Goal: Task Accomplishment & Management: Use online tool/utility

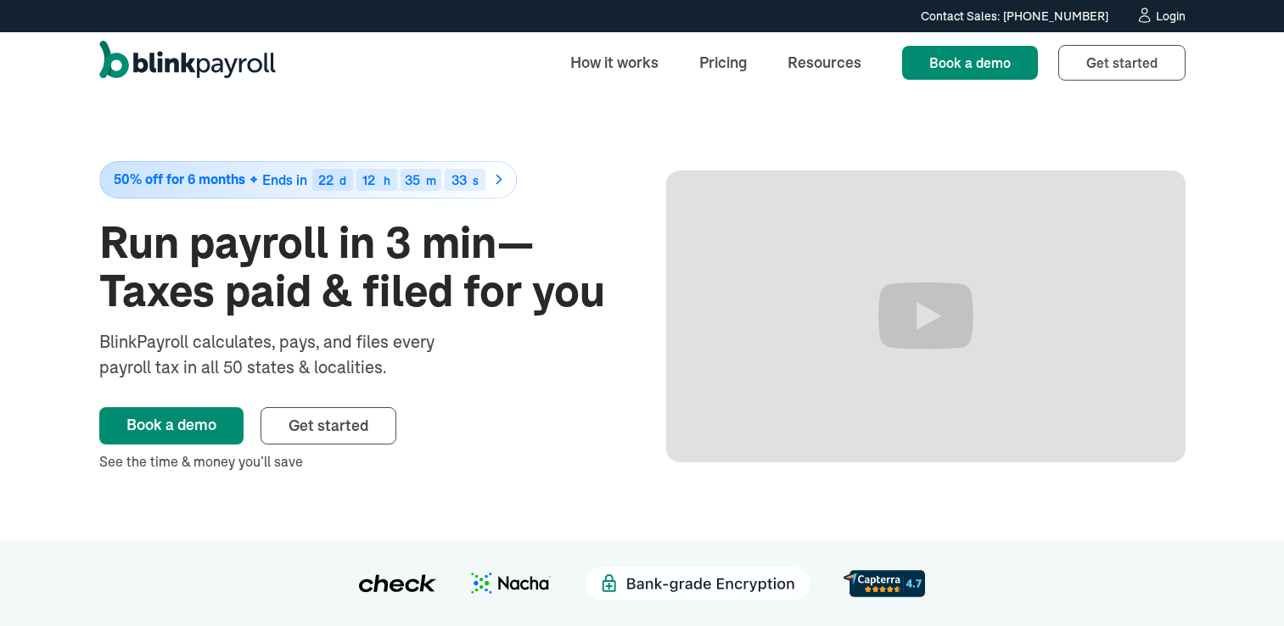
click at [1165, 16] on div "Login" at bounding box center [1171, 16] width 30 height 12
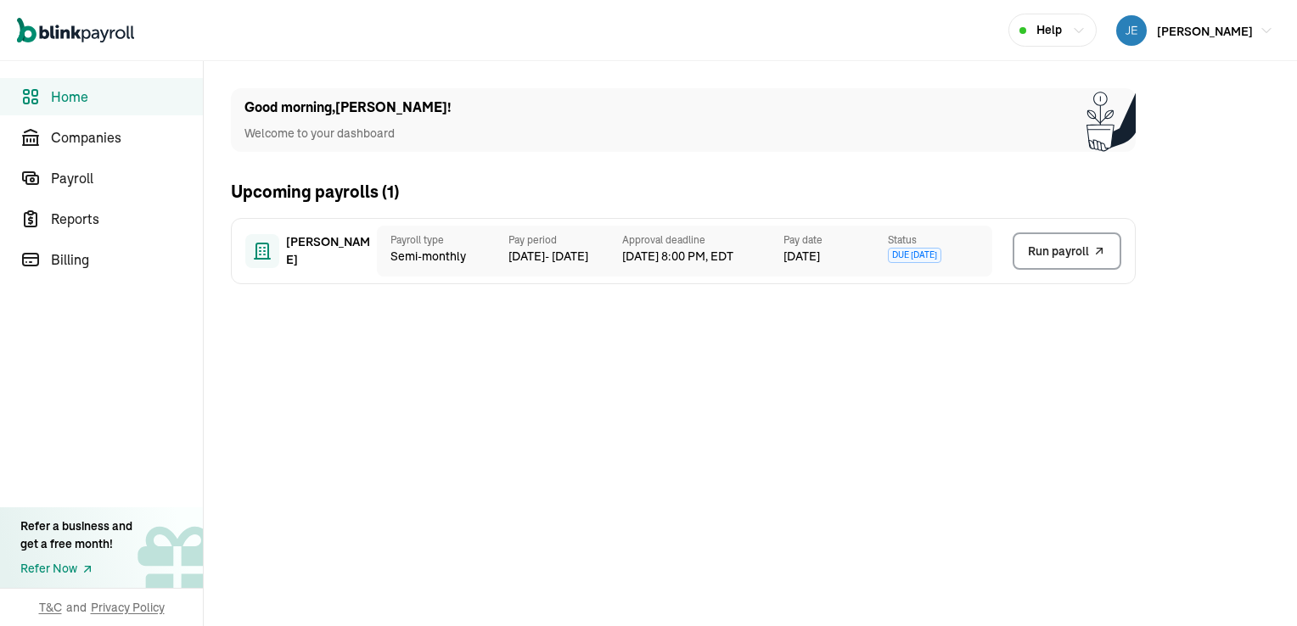
click at [1055, 249] on span "Run payroll" at bounding box center [1058, 252] width 61 height 18
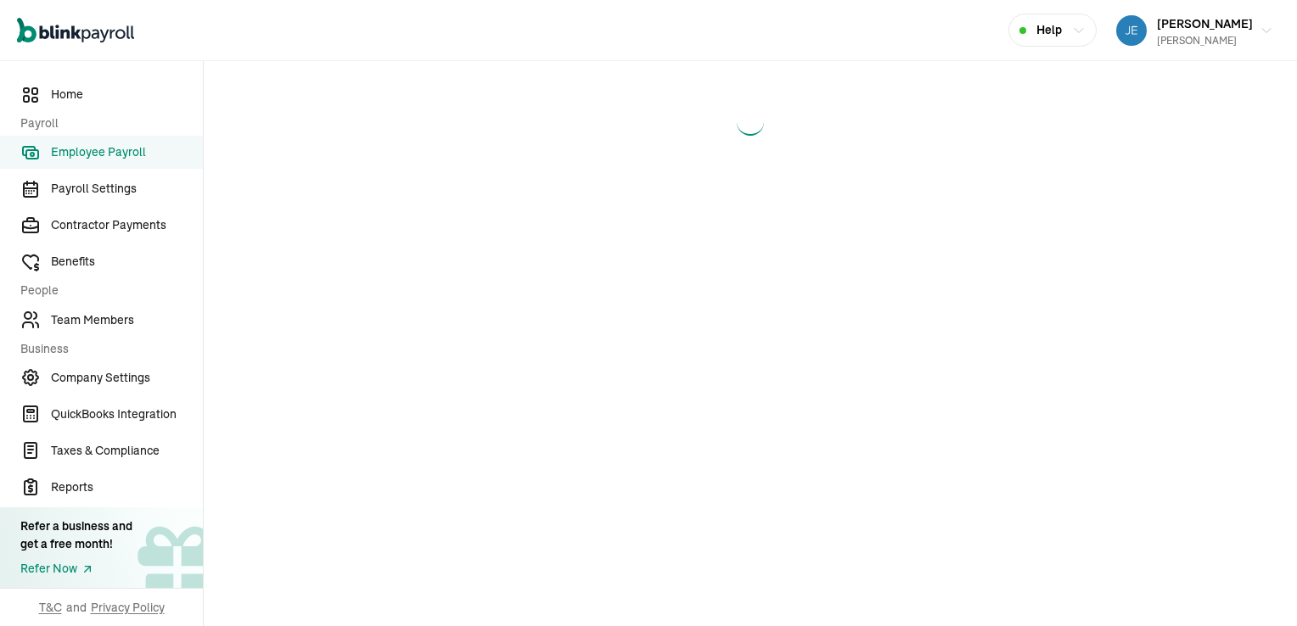
select select "direct_deposit"
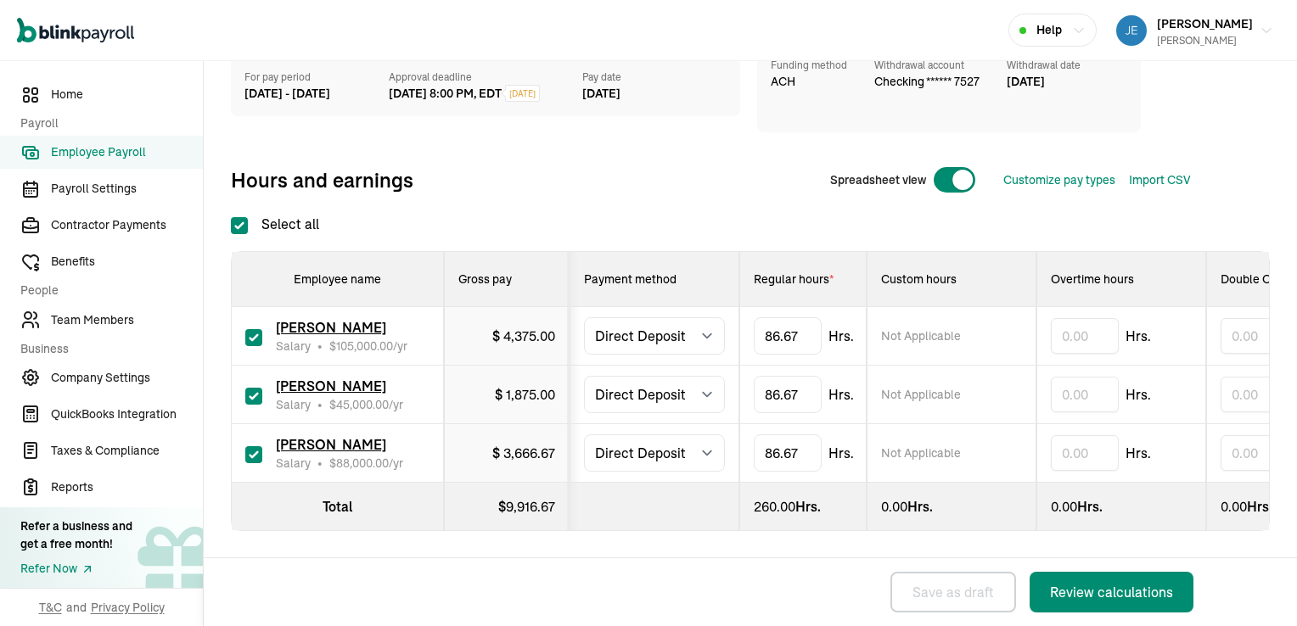
scroll to position [177, 0]
click at [1104, 589] on div "Review calculations" at bounding box center [1111, 592] width 123 height 20
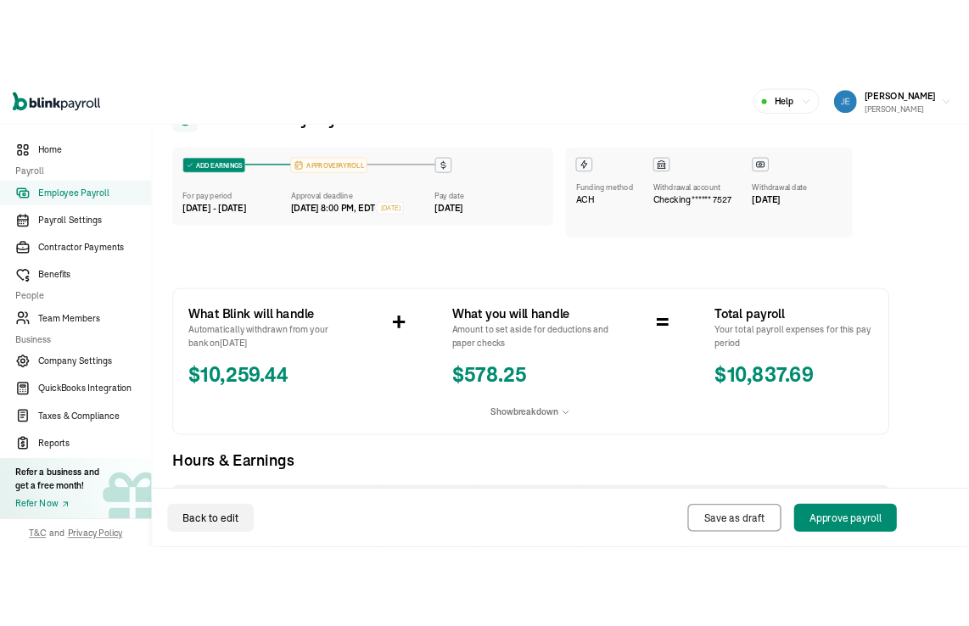
scroll to position [85, 0]
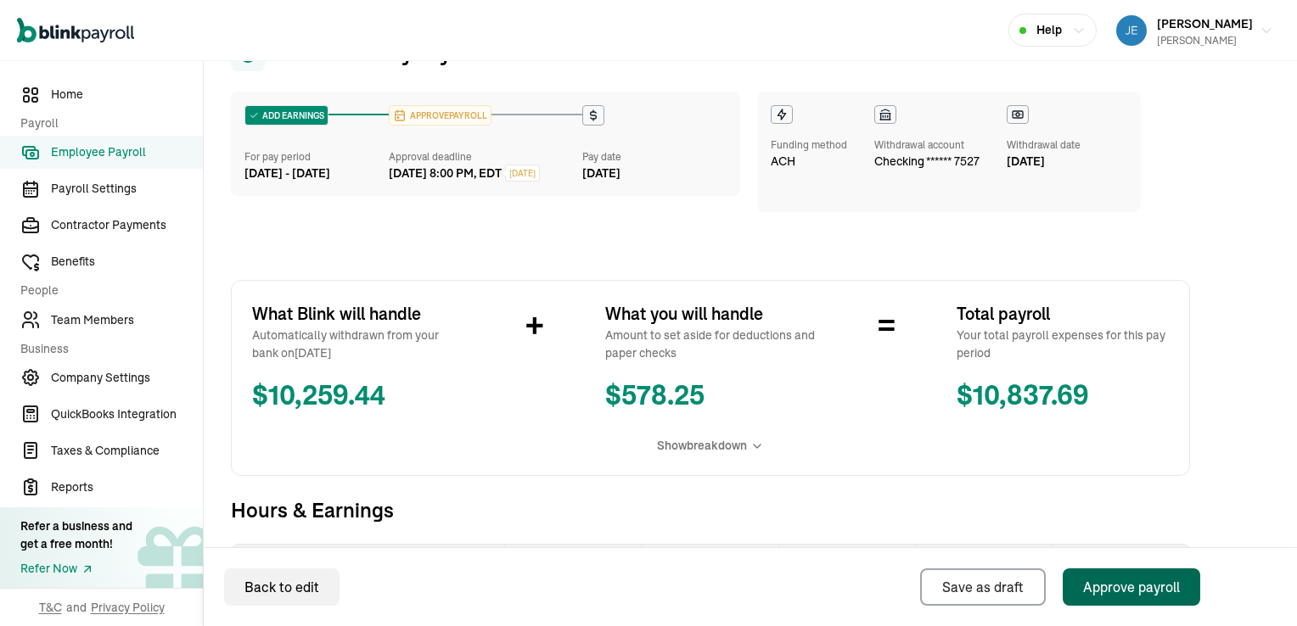
click at [1117, 590] on div "Approve payroll" at bounding box center [1131, 587] width 97 height 20
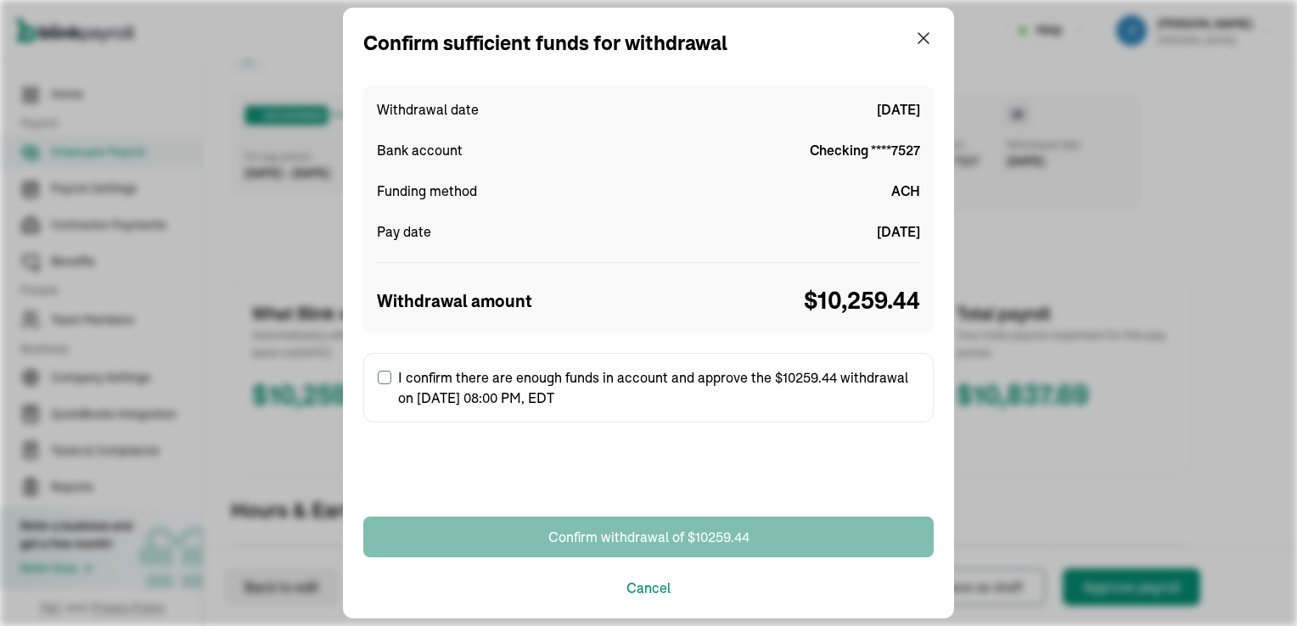
click at [384, 376] on input "I confirm there are enough funds in account and approve the $10259.44 withdrawa…" at bounding box center [385, 378] width 14 height 14
checkbox input "true"
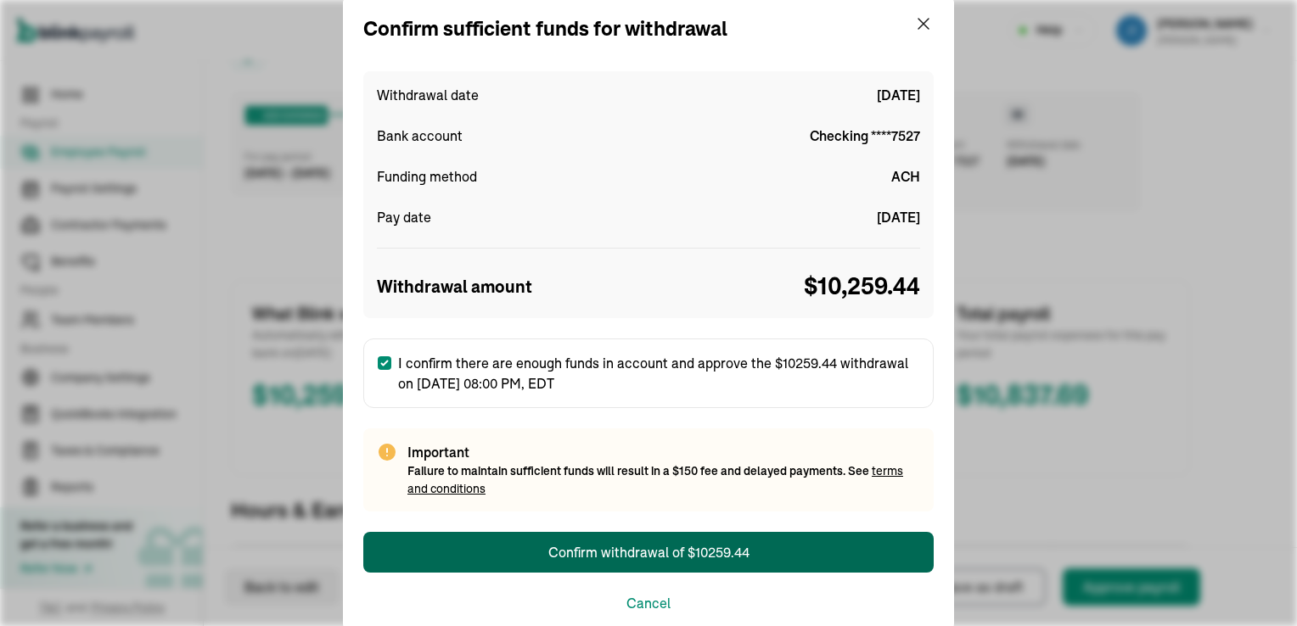
click at [645, 553] on div "Confirm withdrawal of $10259.44" at bounding box center [648, 552] width 201 height 20
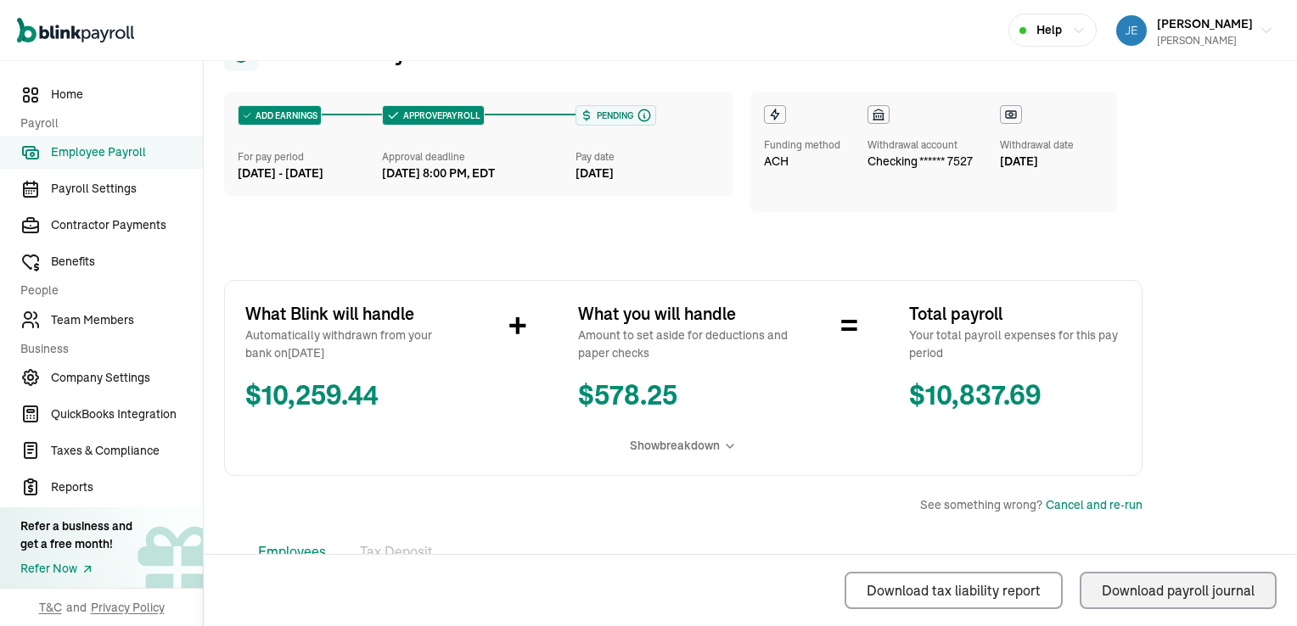
click at [1153, 588] on div "Download payroll journal" at bounding box center [1178, 591] width 153 height 20
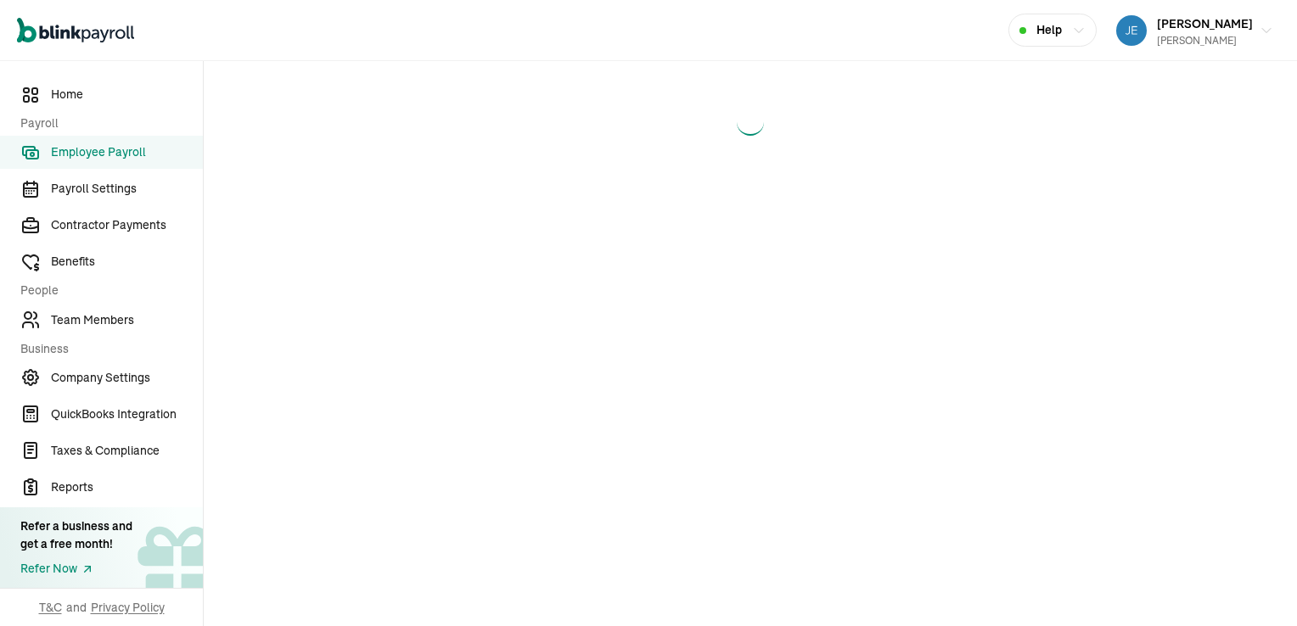
select select "direct_deposit"
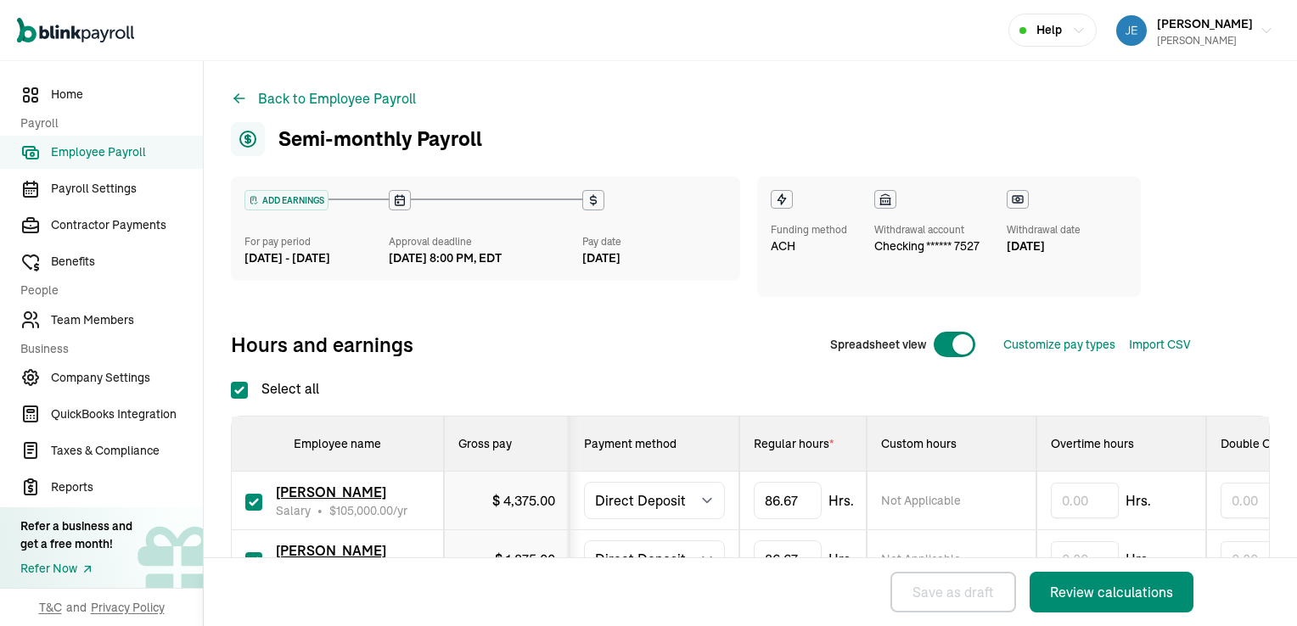
checkbox input "true"
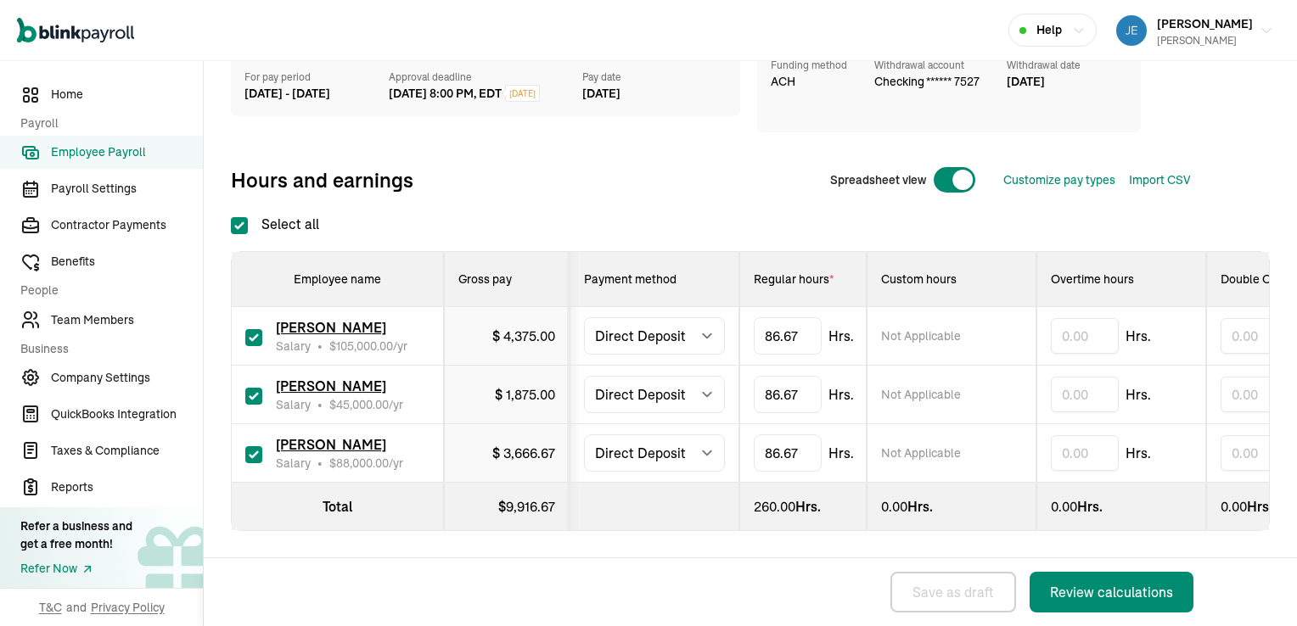
scroll to position [177, 0]
click at [1104, 589] on div "Review calculations" at bounding box center [1111, 592] width 123 height 20
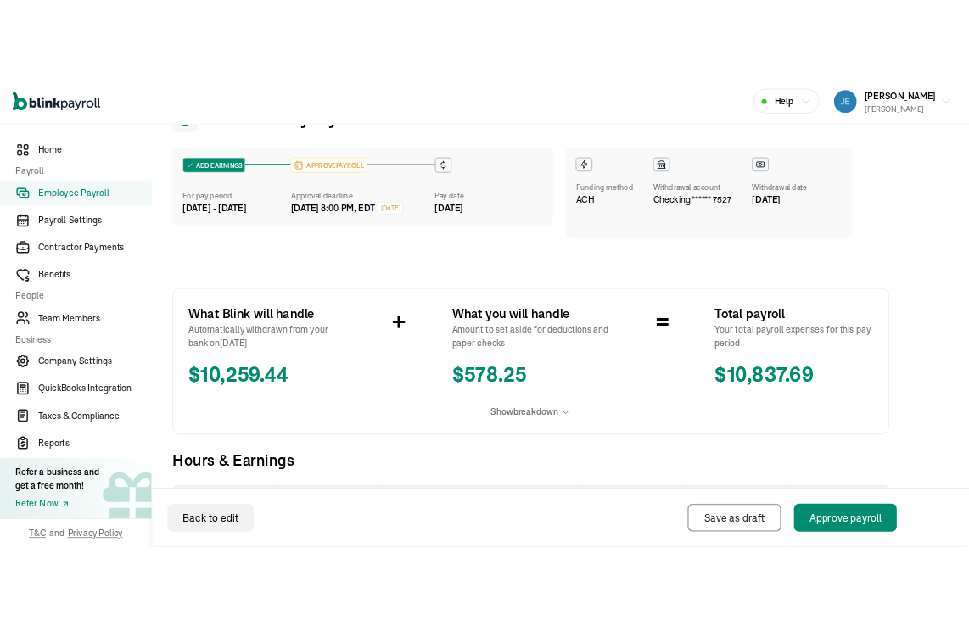
scroll to position [85, 0]
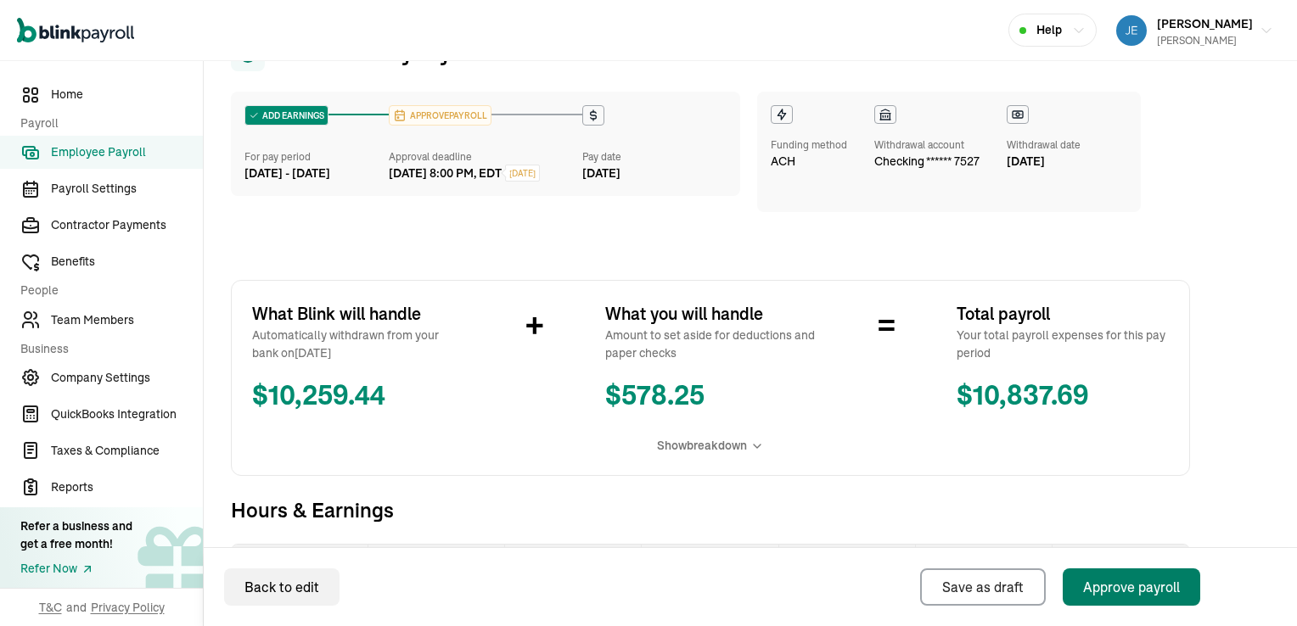
click at [1117, 590] on div "Approve payroll" at bounding box center [1131, 587] width 97 height 20
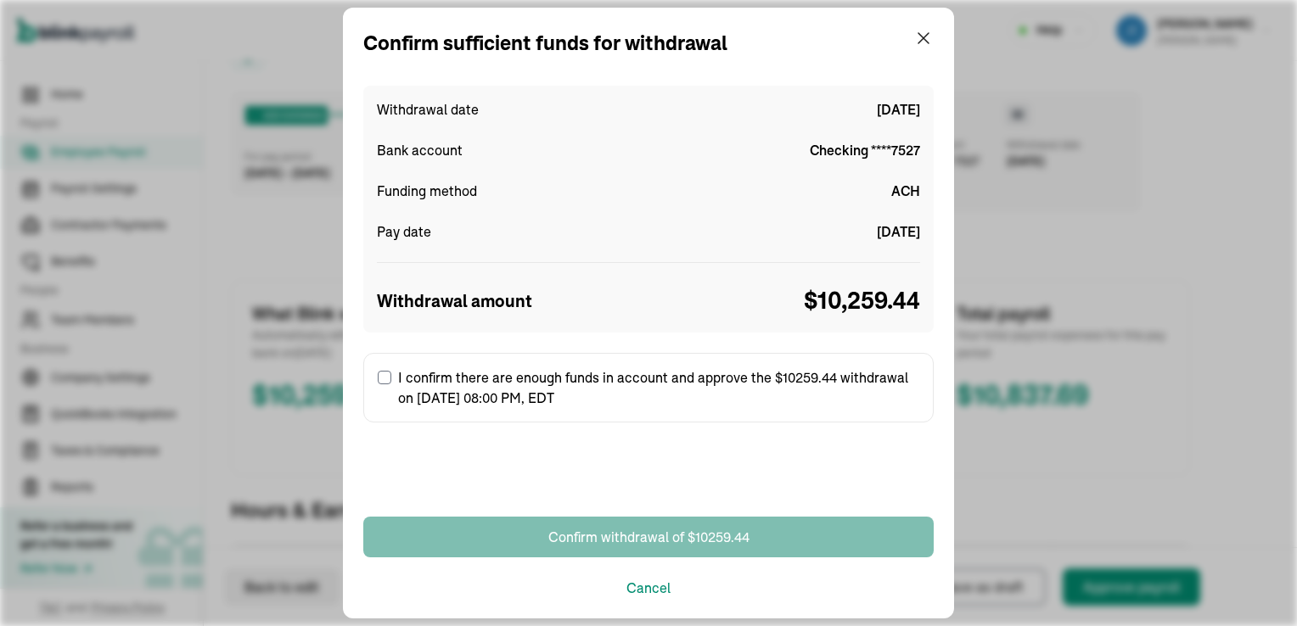
click at [384, 376] on input "I confirm there are enough funds in account and approve the $10259.44 withdrawa…" at bounding box center [385, 378] width 14 height 14
checkbox input "true"
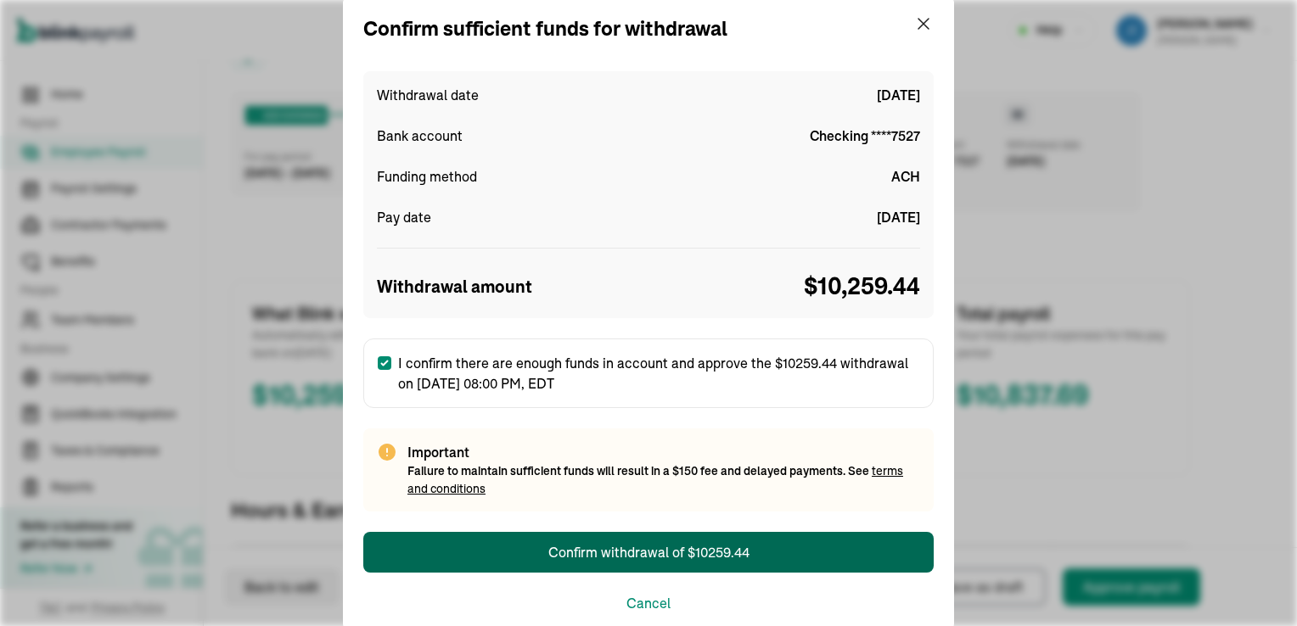
click at [645, 553] on div "Confirm withdrawal of $10259.44" at bounding box center [648, 552] width 201 height 20
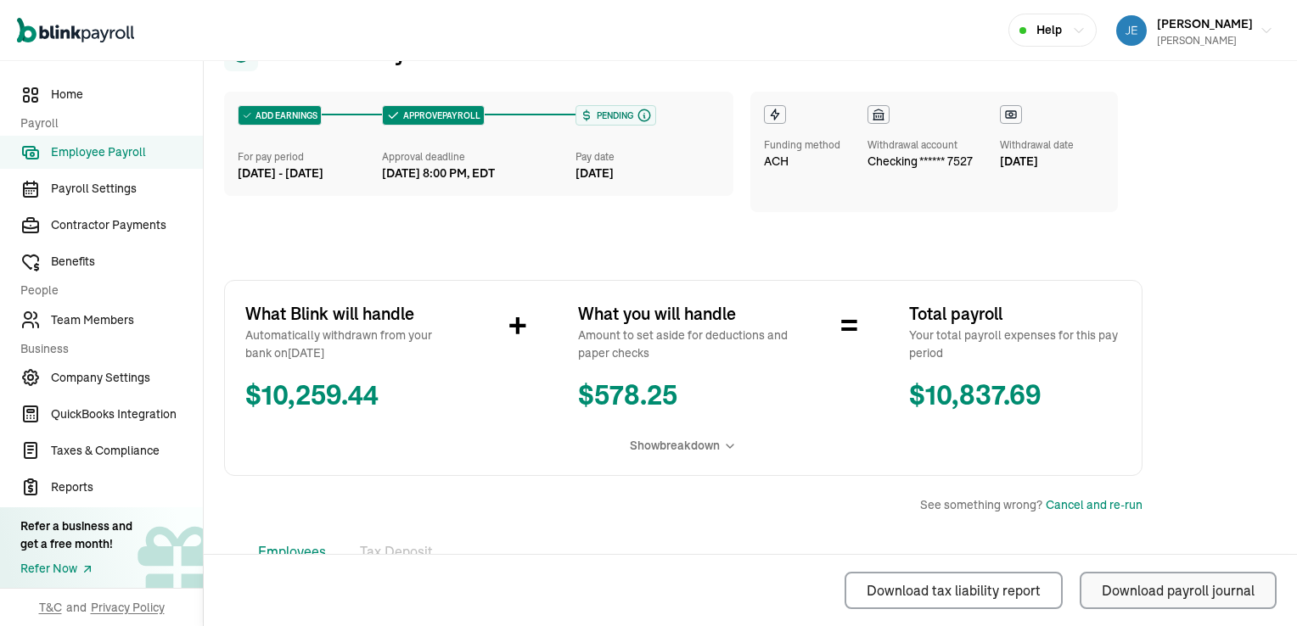
click at [1153, 588] on div "Download payroll journal" at bounding box center [1178, 591] width 153 height 20
